Goal: Task Accomplishment & Management: Complete application form

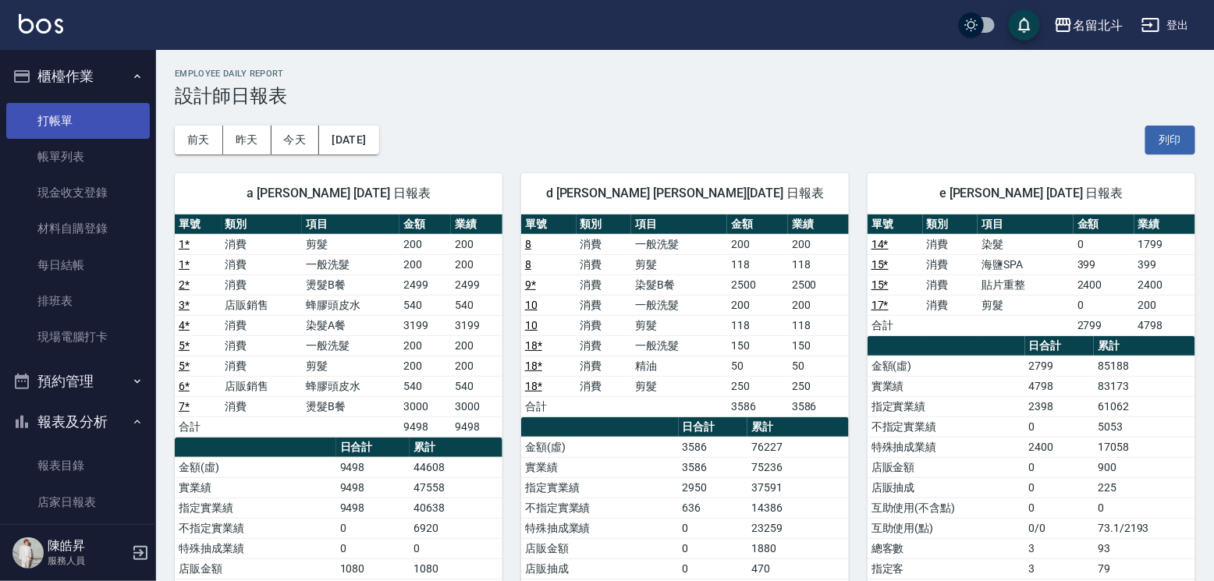
click at [73, 122] on link "打帳單" at bounding box center [78, 121] width 144 height 36
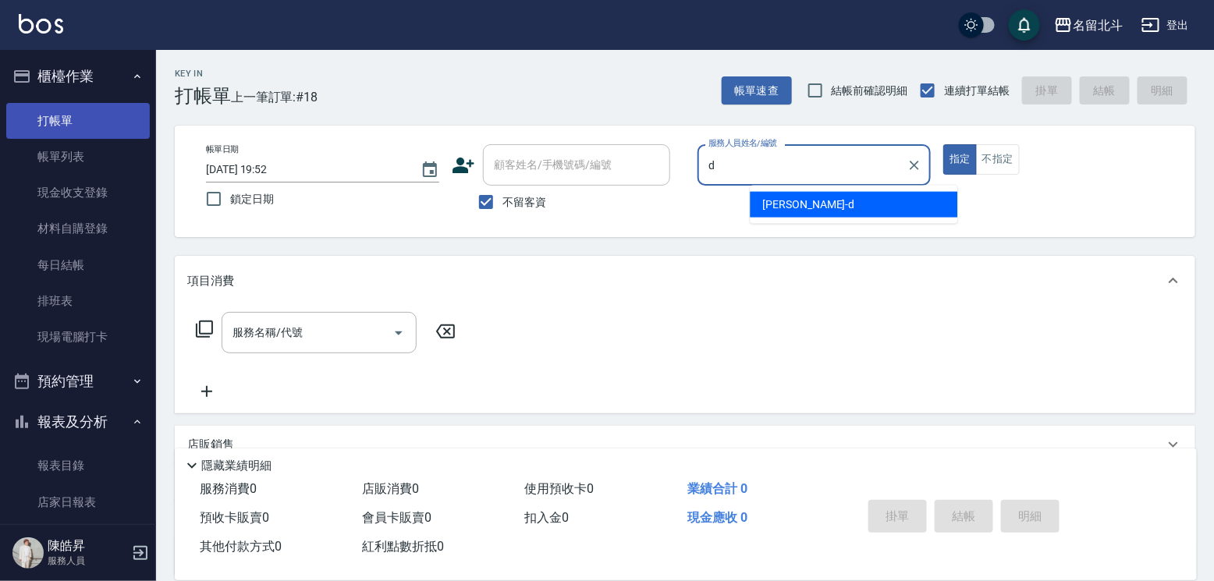
type input "[PERSON_NAME] -d"
type button "true"
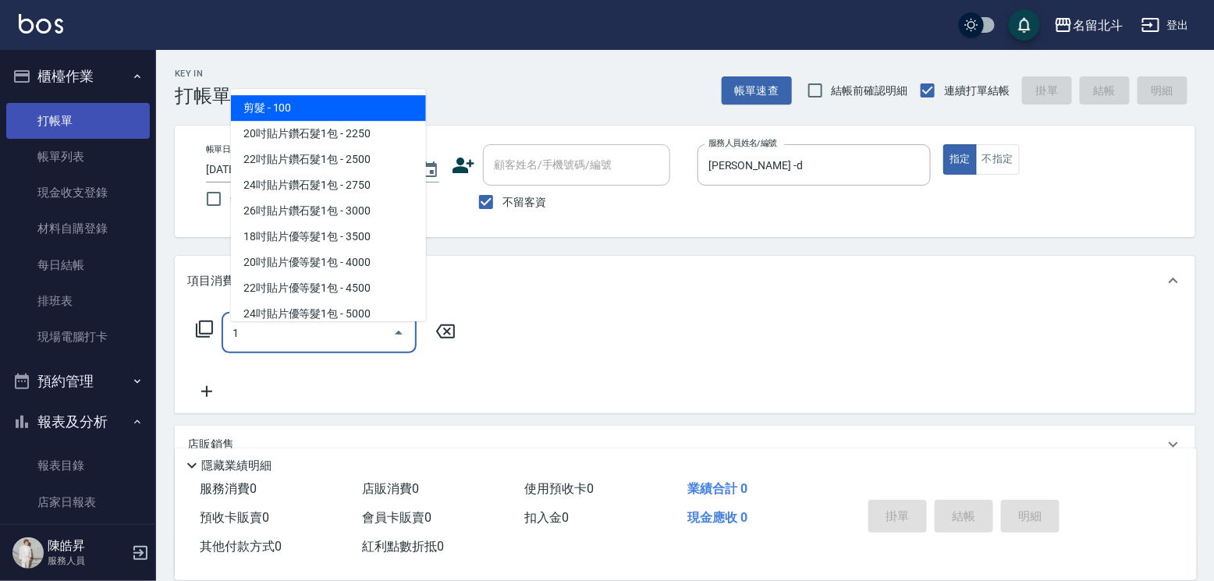
type input "剪髮(1)"
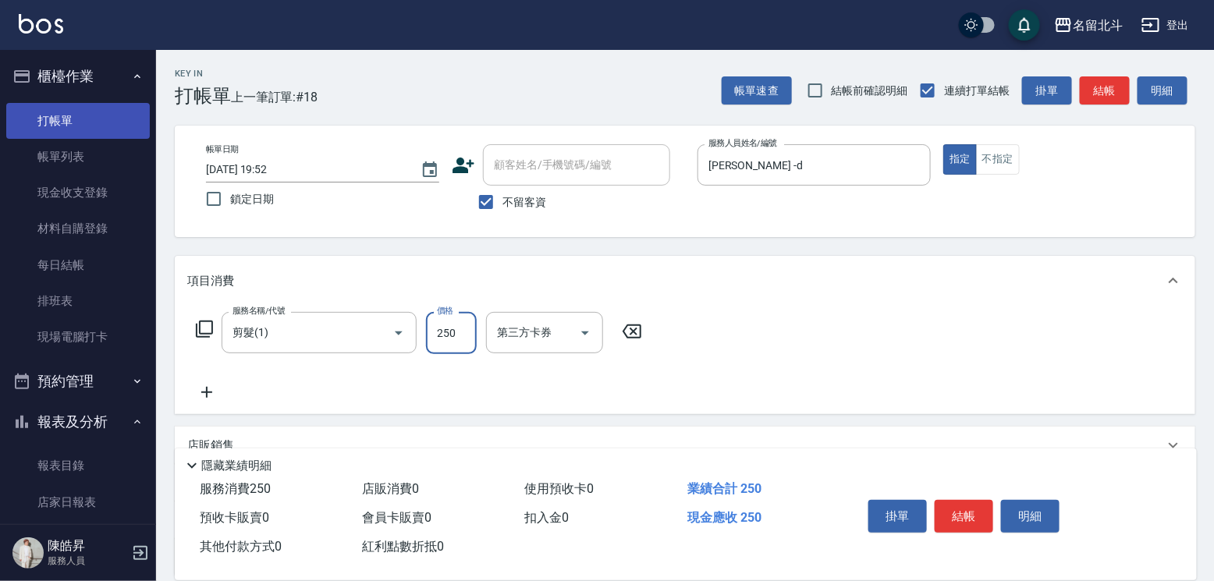
type input "250"
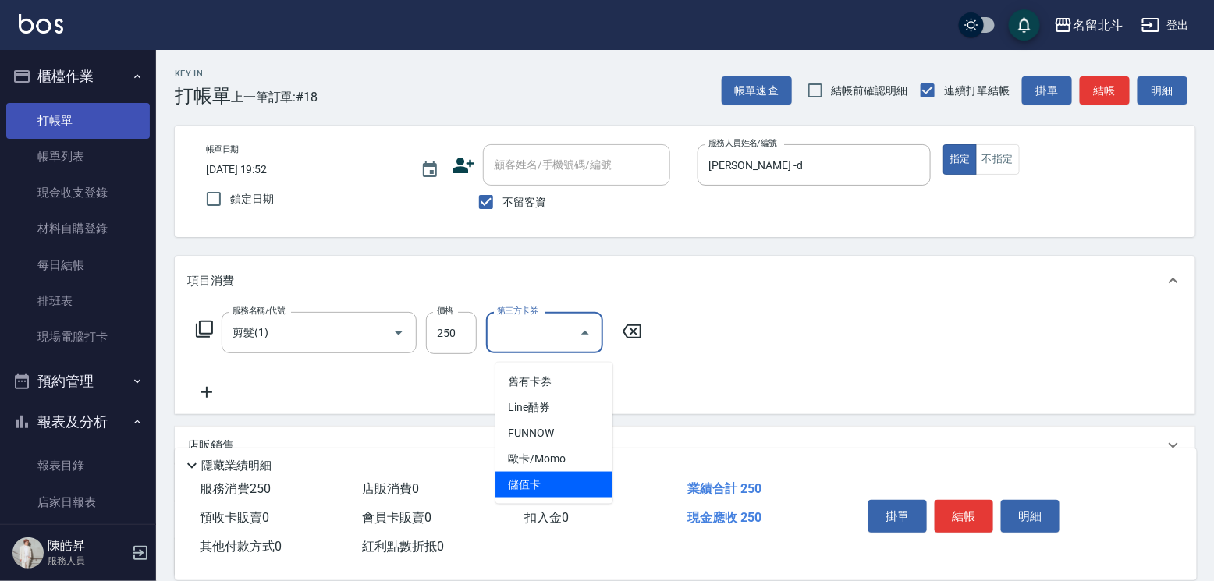
type input "儲值卡"
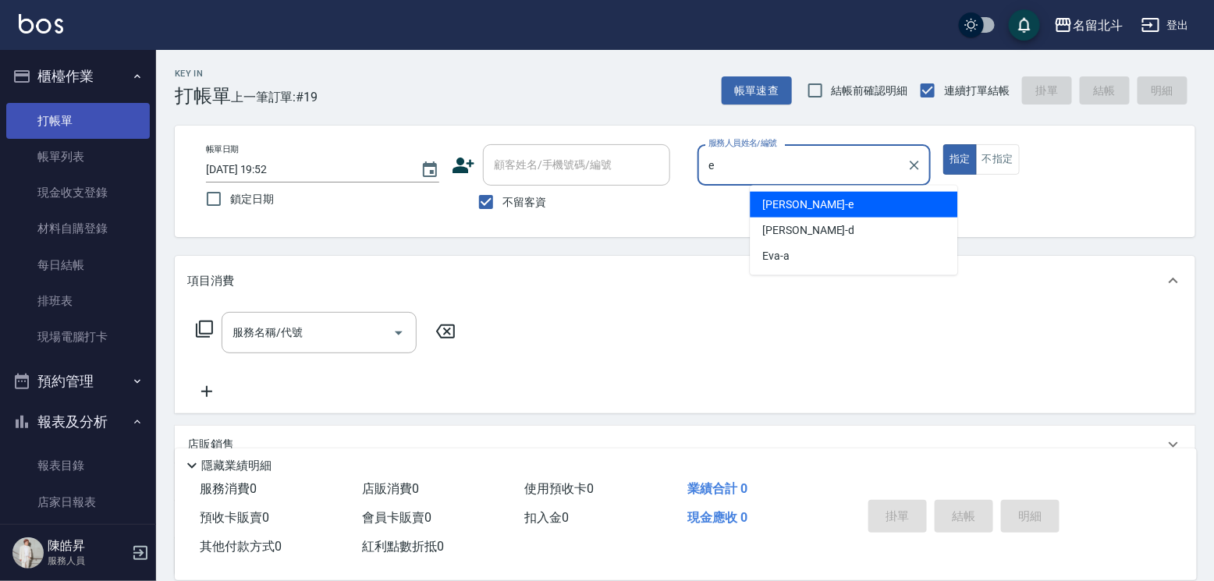
type input "[PERSON_NAME]-e"
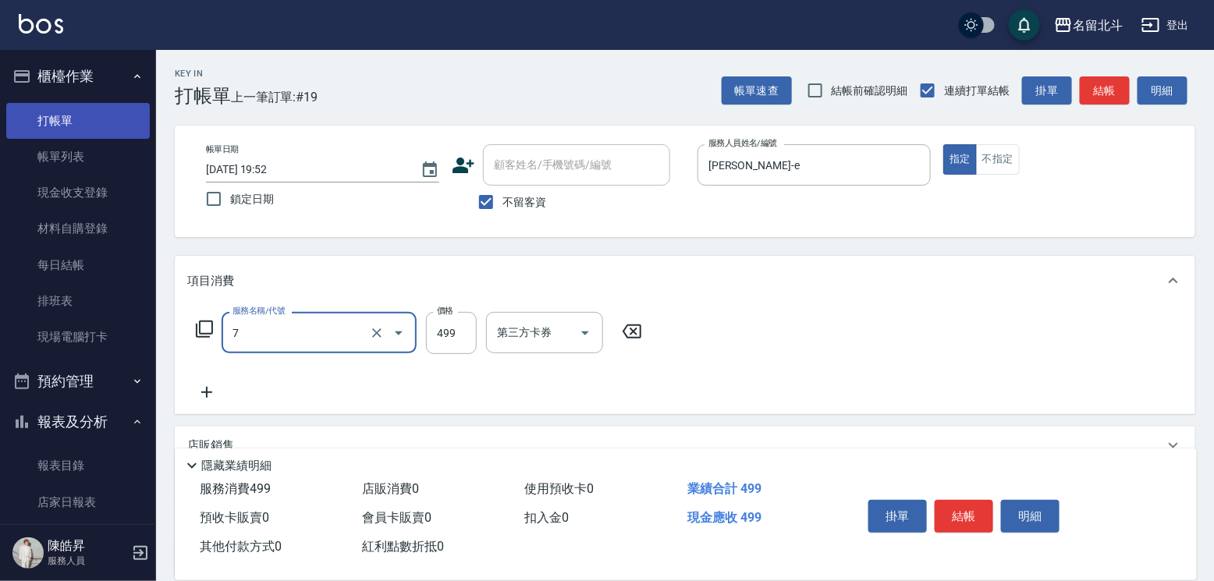
type input "去角質洗髮(7)"
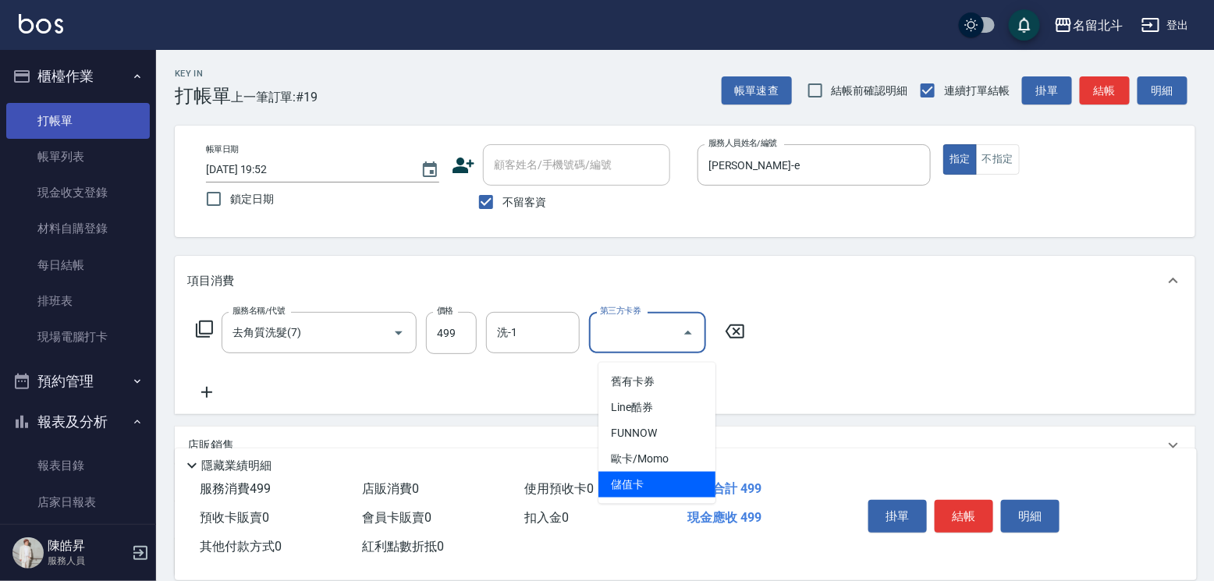
type input "儲值卡"
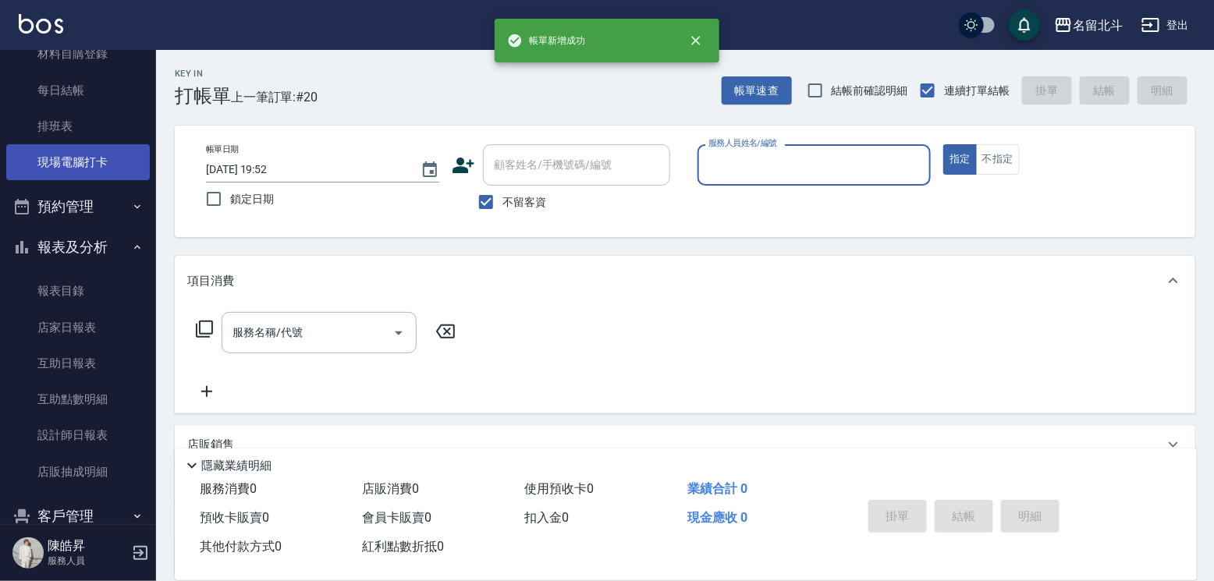
scroll to position [234, 0]
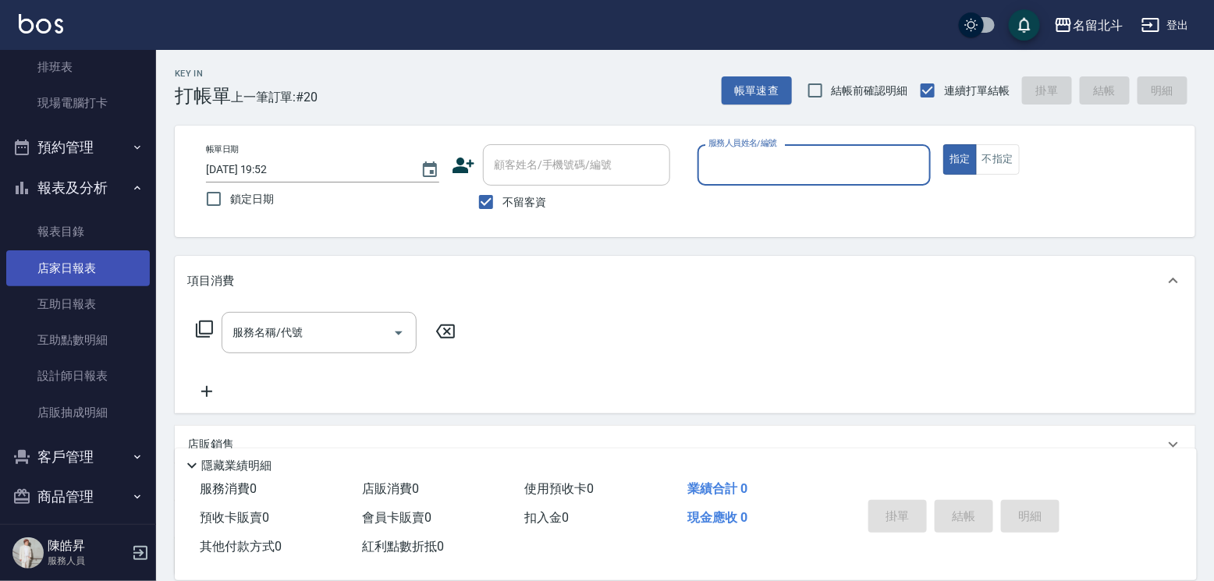
click at [92, 267] on link "店家日報表" at bounding box center [78, 268] width 144 height 36
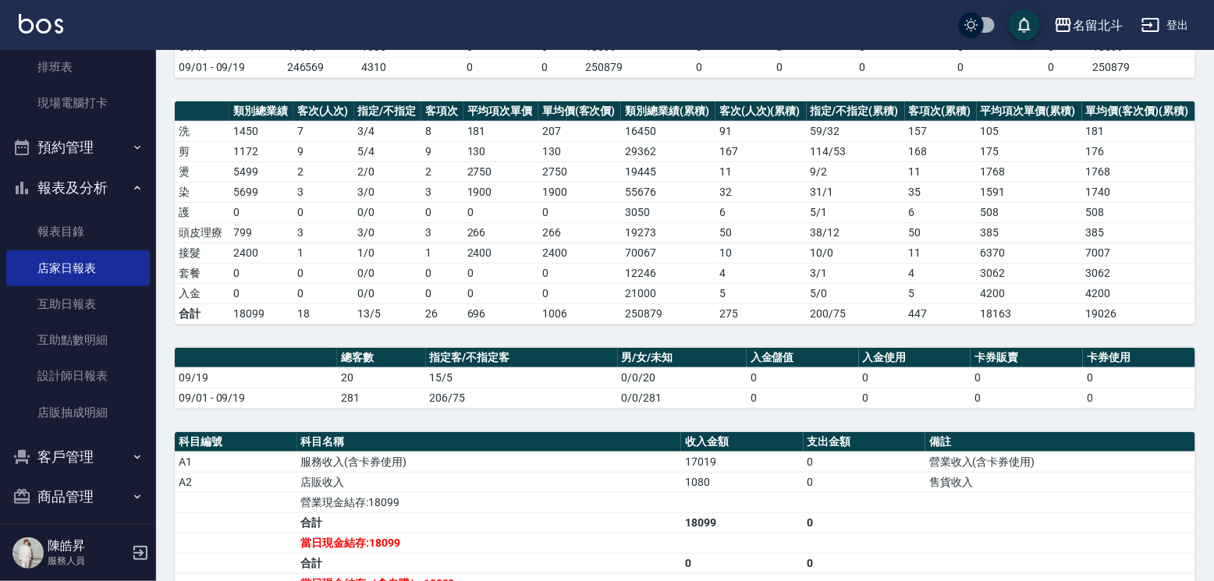
scroll to position [384, 0]
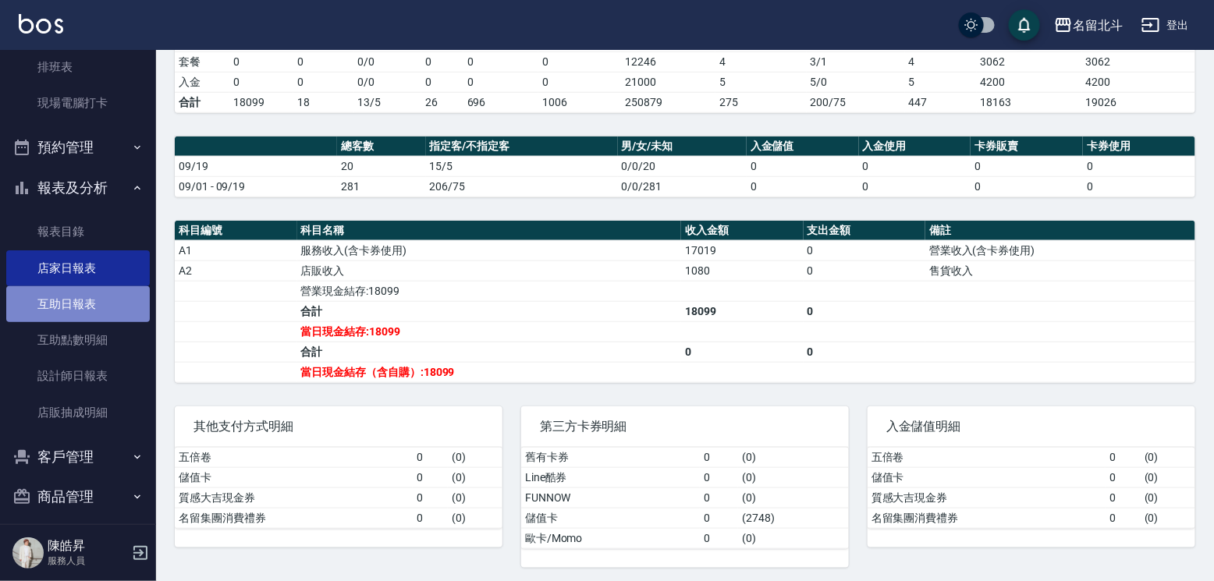
click at [82, 322] on link "互助日報表" at bounding box center [78, 304] width 144 height 36
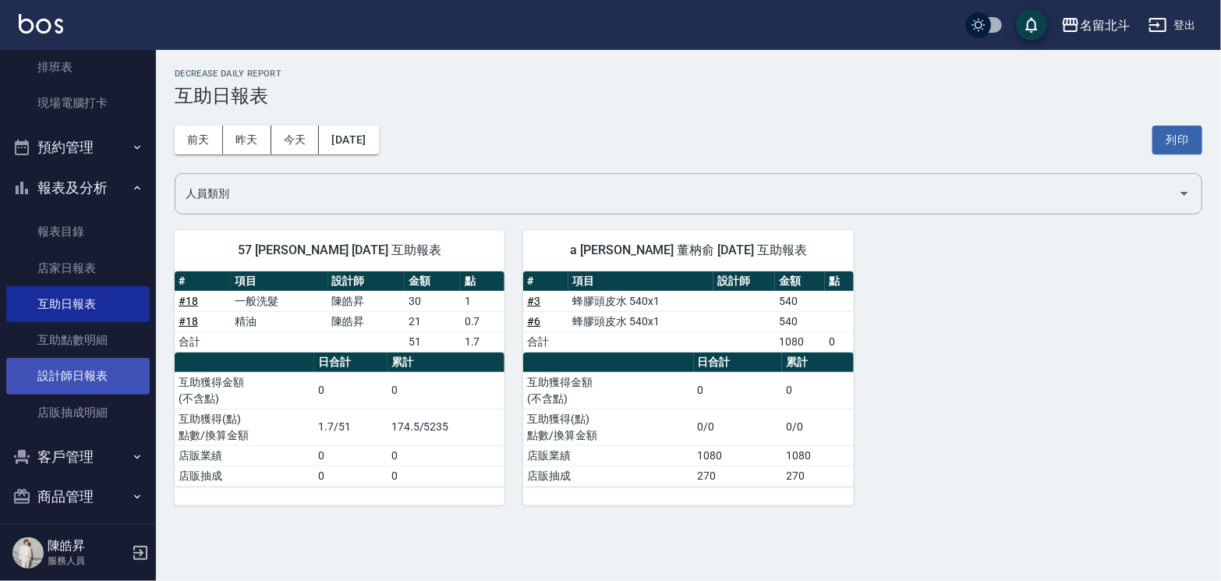
click at [68, 390] on link "設計師日報表" at bounding box center [78, 376] width 144 height 36
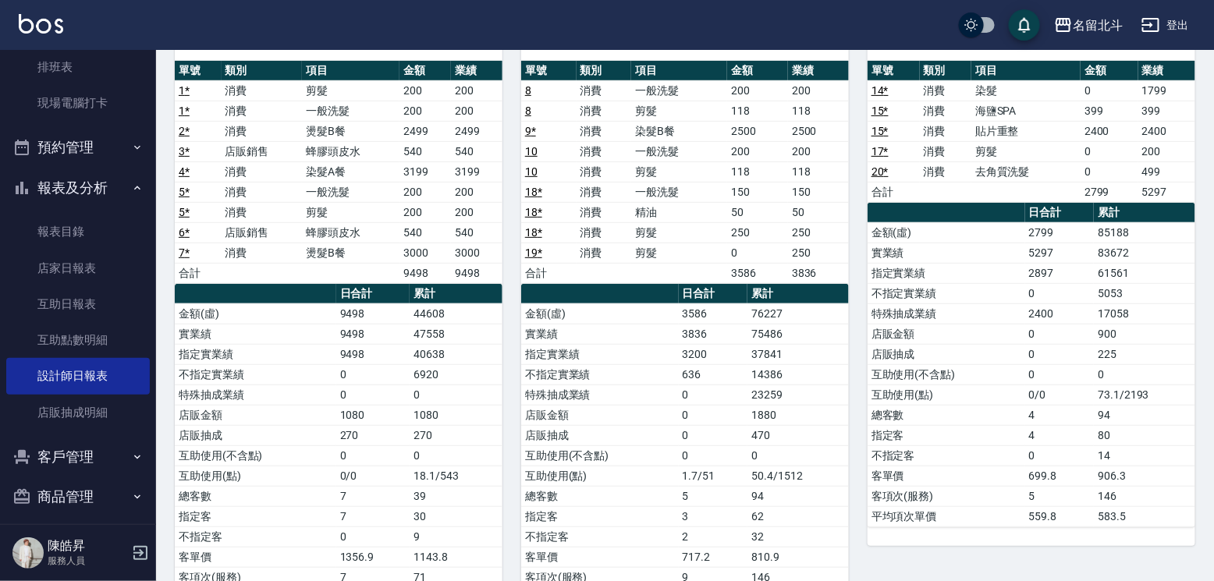
scroll to position [131, 0]
